Goal: Navigation & Orientation: Understand site structure

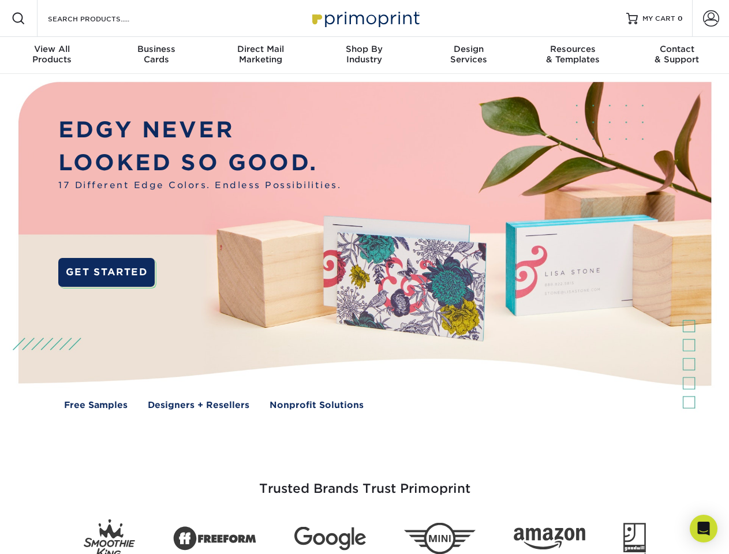
click at [364, 277] on img at bounding box center [364, 254] width 722 height 361
click at [18, 18] on span at bounding box center [19, 19] width 14 height 14
click at [711, 18] on span at bounding box center [711, 18] width 16 height 16
click at [52, 55] on div "View All Products" at bounding box center [52, 54] width 104 height 21
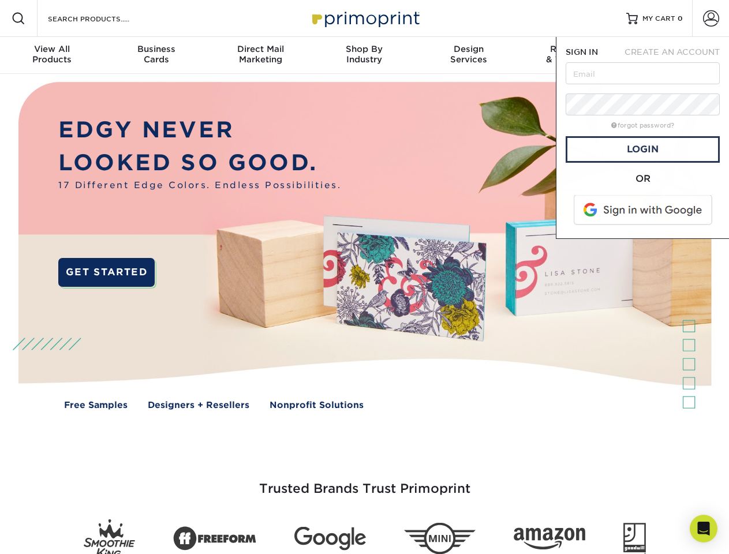
click at [156, 55] on div "Business Cards" at bounding box center [156, 54] width 104 height 21
click at [260, 55] on div "Direct Mail Marketing" at bounding box center [260, 54] width 104 height 21
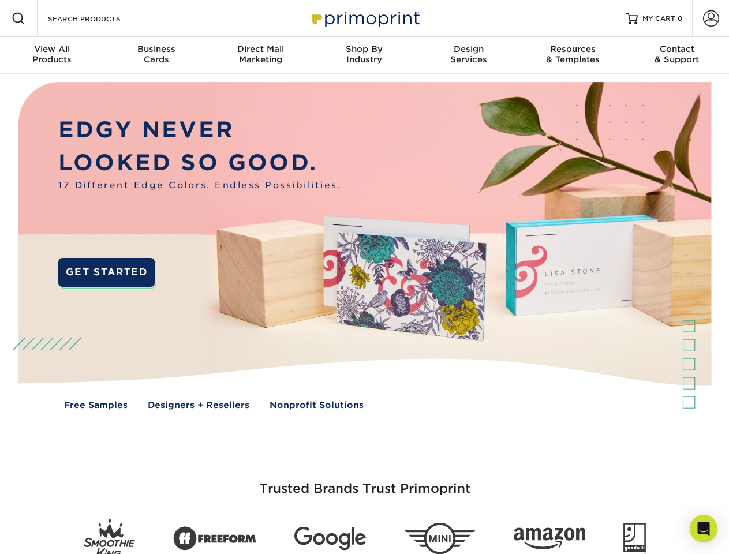
click at [364, 55] on div "Shop By Industry" at bounding box center [364, 54] width 104 height 21
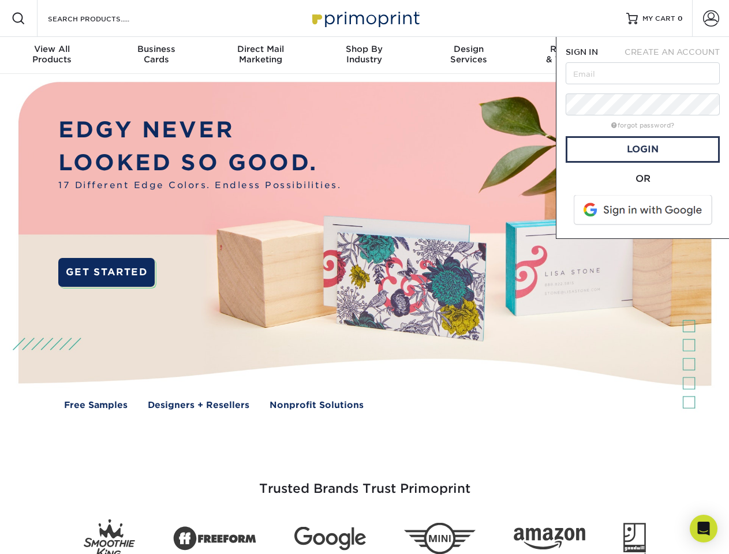
click at [469, 55] on div "Design Services" at bounding box center [469, 54] width 104 height 21
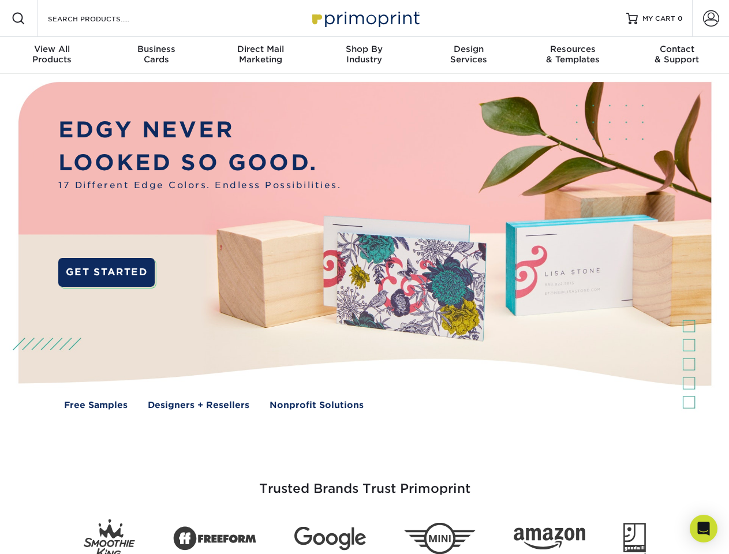
click at [573, 55] on span "SIGN IN" at bounding box center [582, 51] width 32 height 9
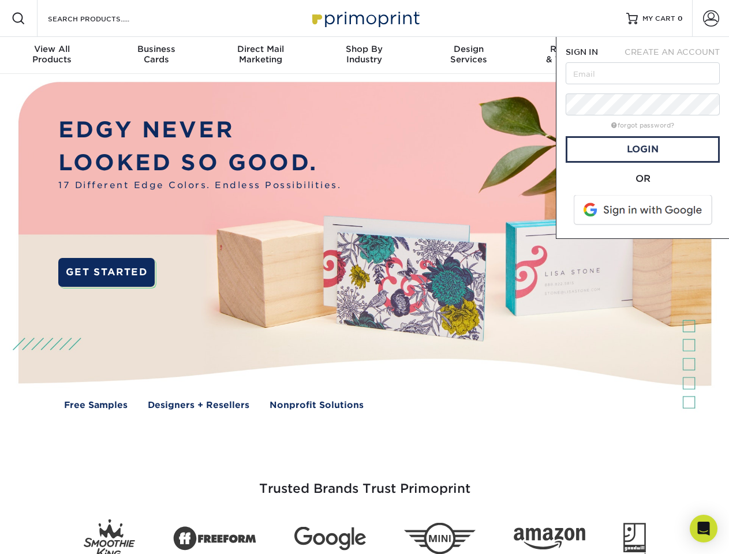
click at [677, 55] on div "Contact & Support" at bounding box center [677, 54] width 104 height 21
